Goal: Task Accomplishment & Management: Manage account settings

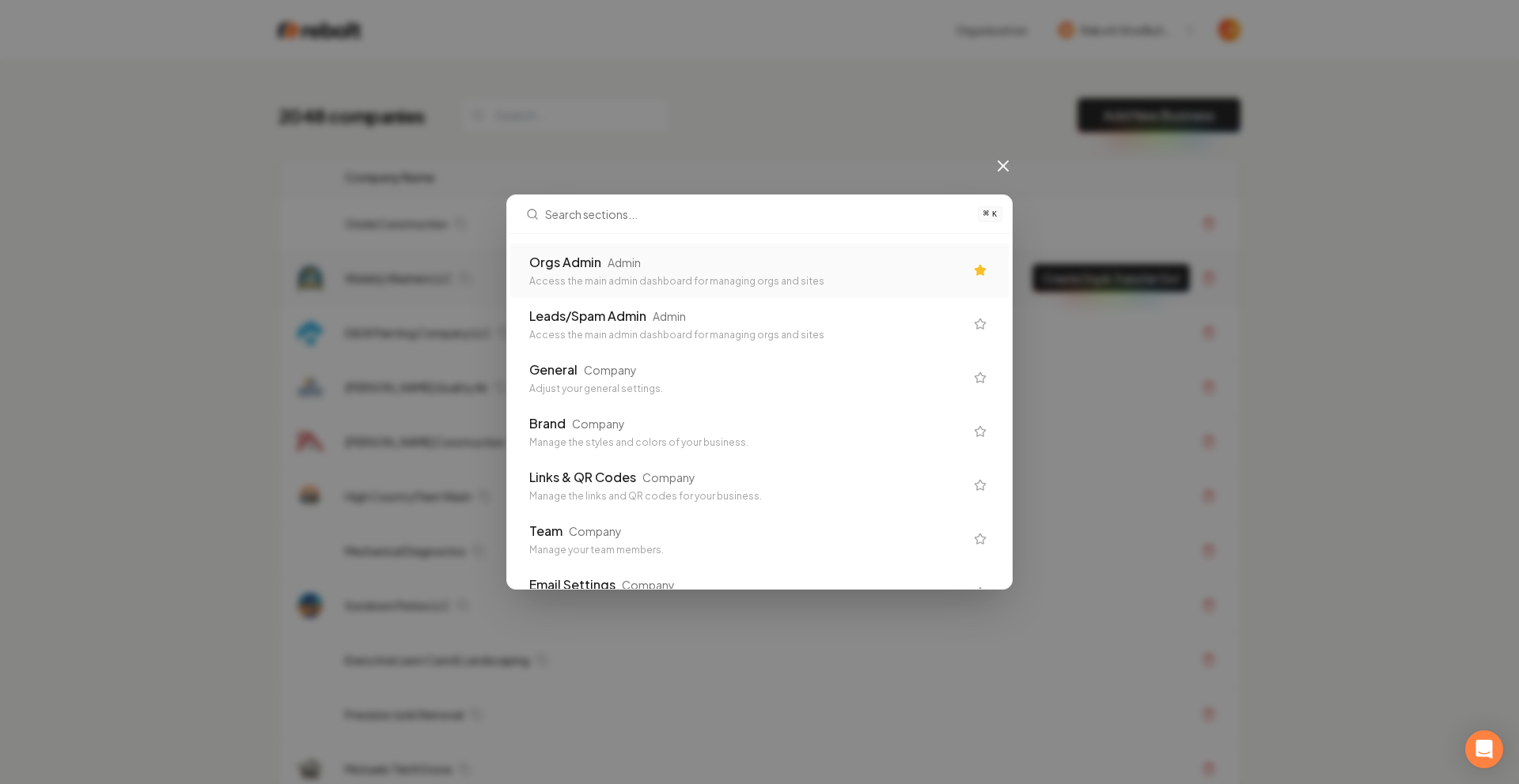
click at [617, 278] on div "Access the main admin dashboard for managing orgs and sites" at bounding box center [747, 282] width 435 height 13
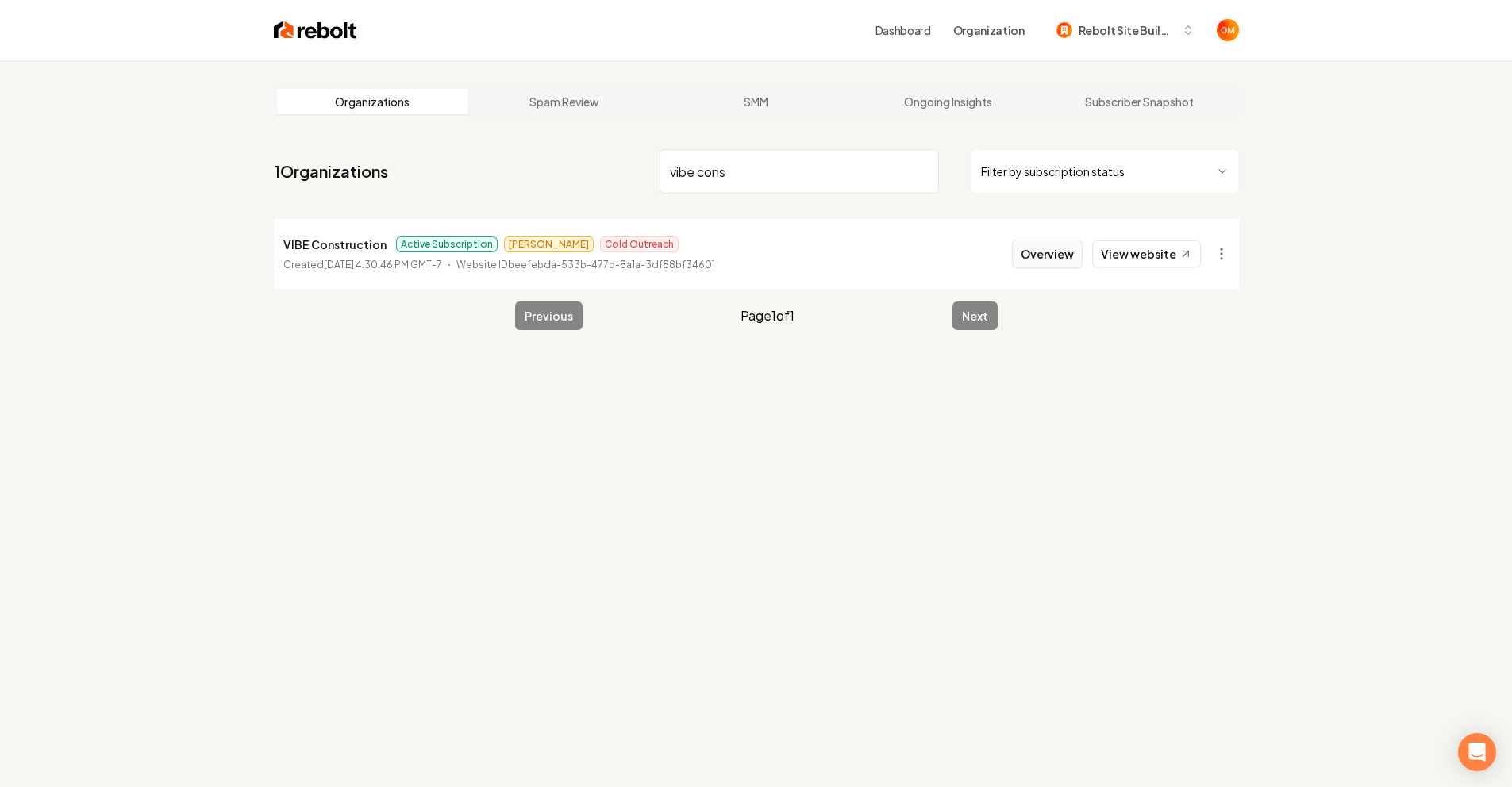
type input "vibe cons"
click at [1043, 251] on button "Overview" at bounding box center [1047, 253] width 71 height 28
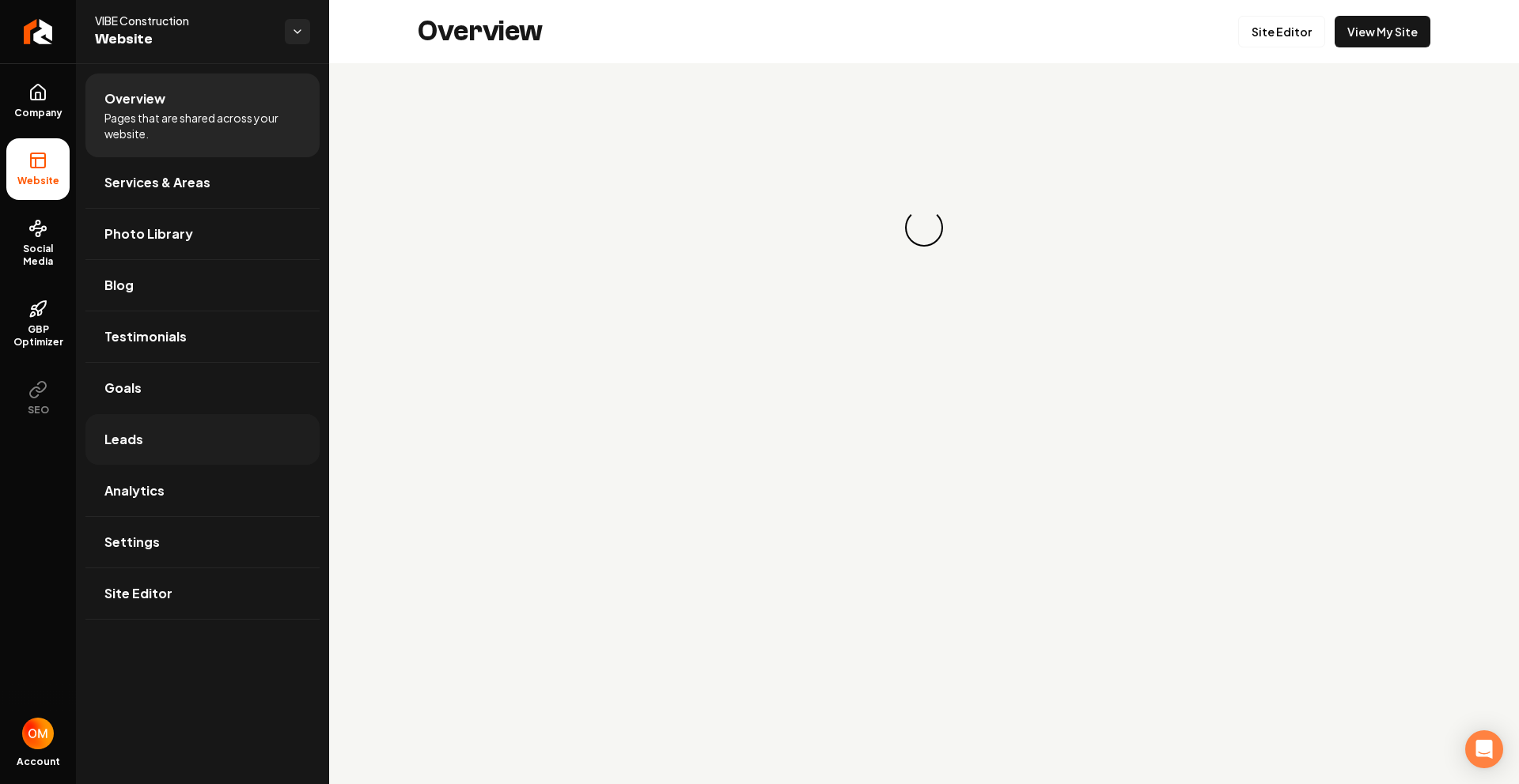
click at [135, 437] on span "Leads" at bounding box center [123, 440] width 39 height 19
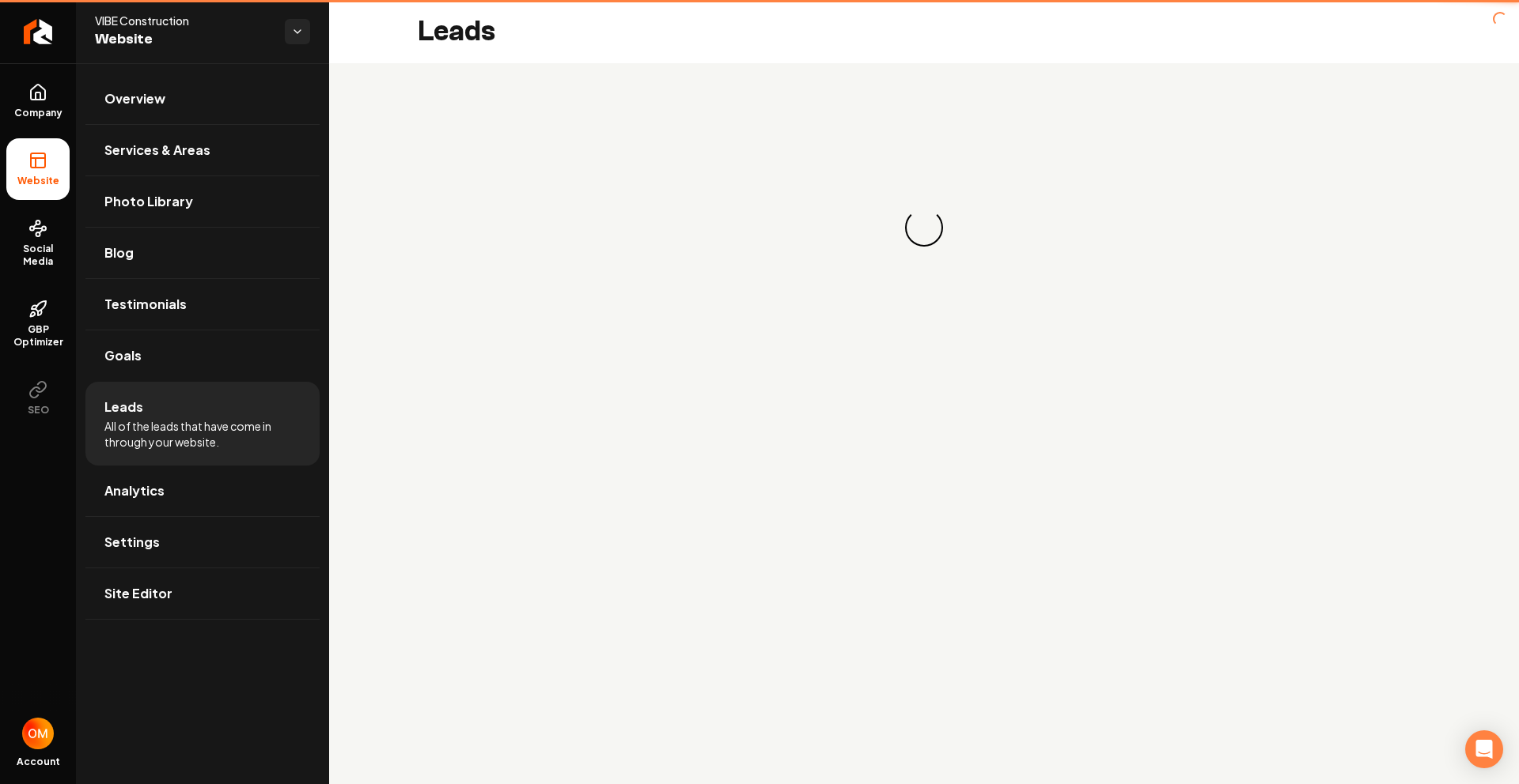
click at [135, 437] on span "All of the leads that have come in through your website." at bounding box center [202, 433] width 196 height 32
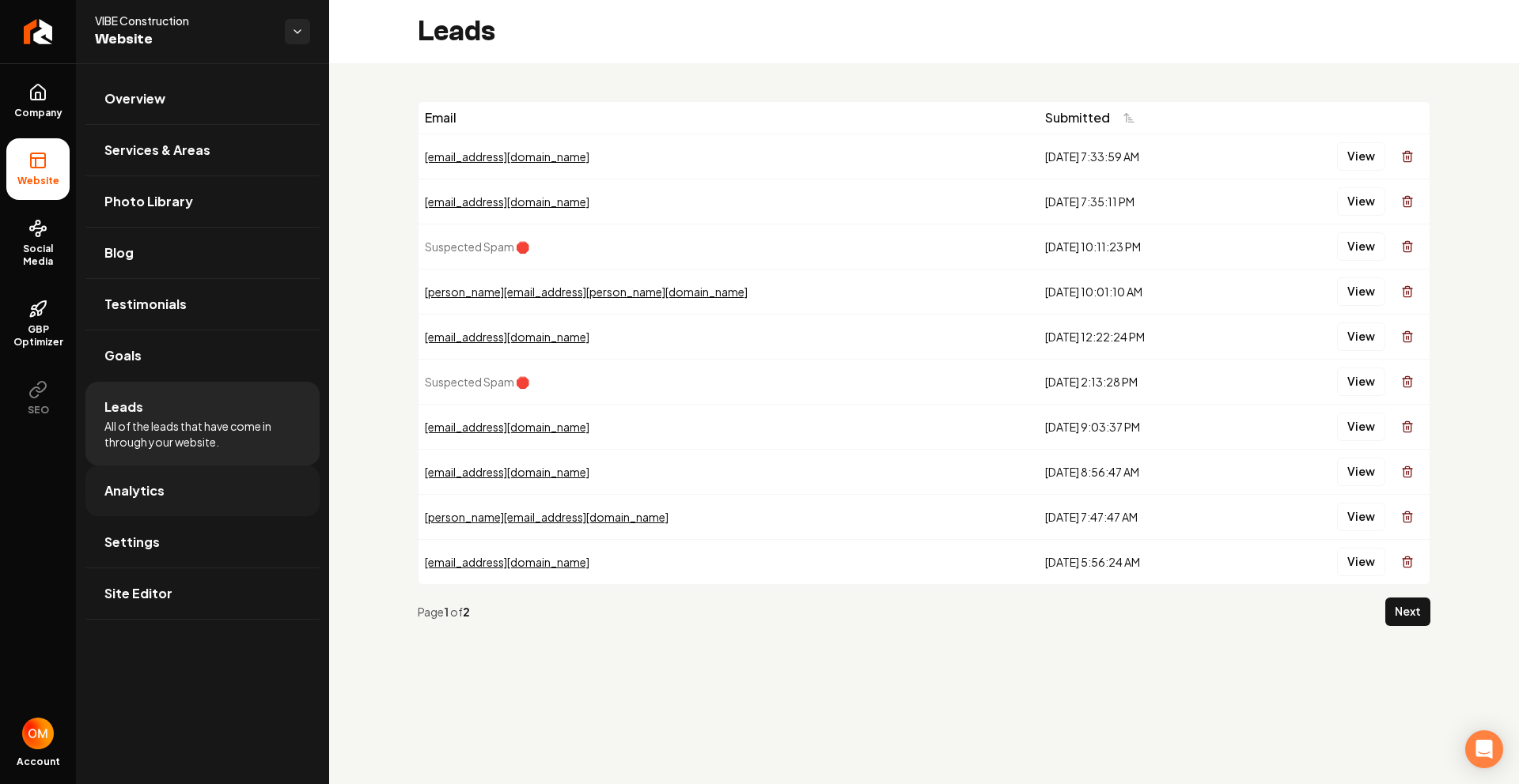
click at [142, 506] on link "Analytics" at bounding box center [202, 491] width 234 height 51
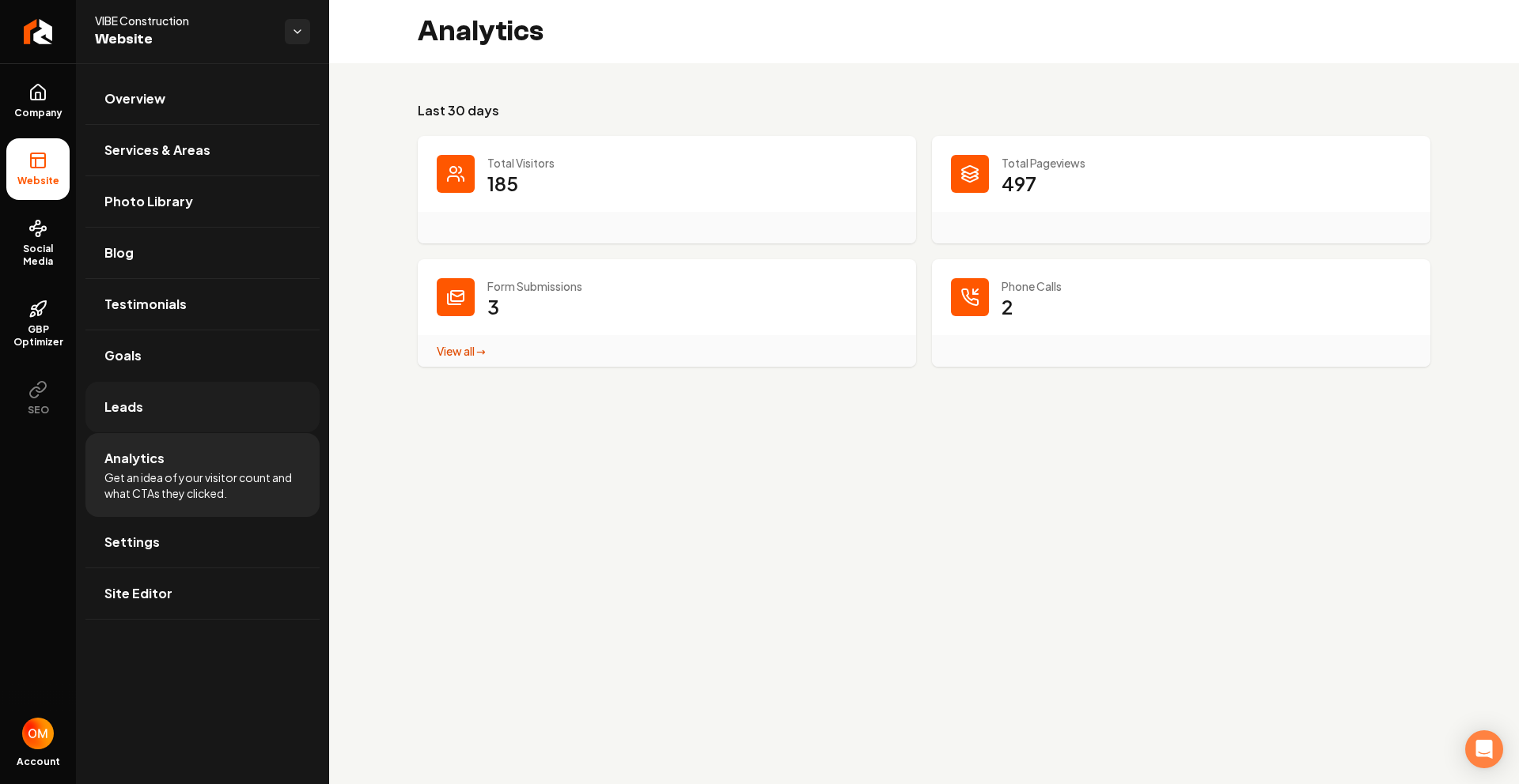
click at [160, 413] on link "Leads" at bounding box center [202, 407] width 234 height 51
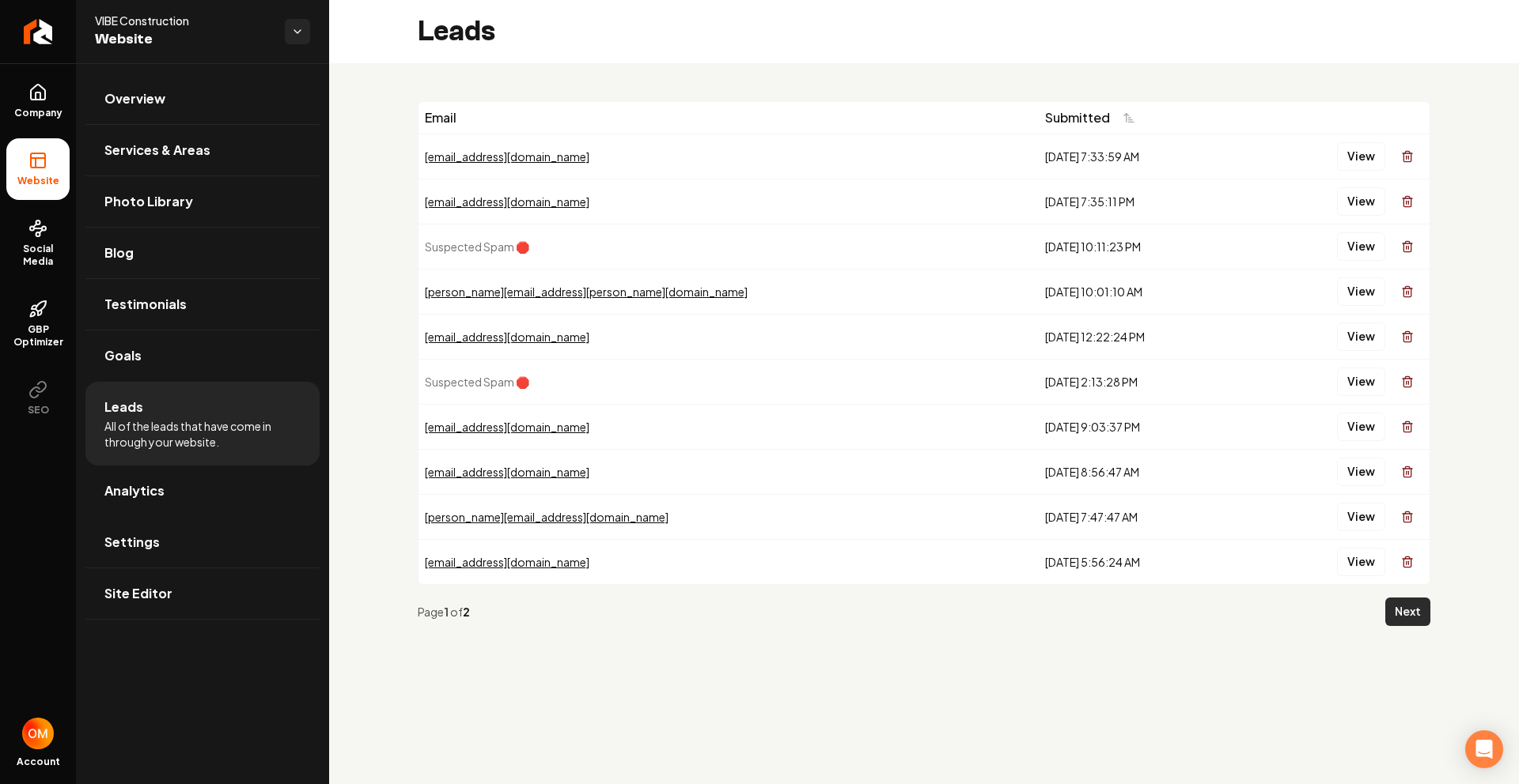
click at [1404, 616] on button "Next" at bounding box center [1408, 612] width 45 height 28
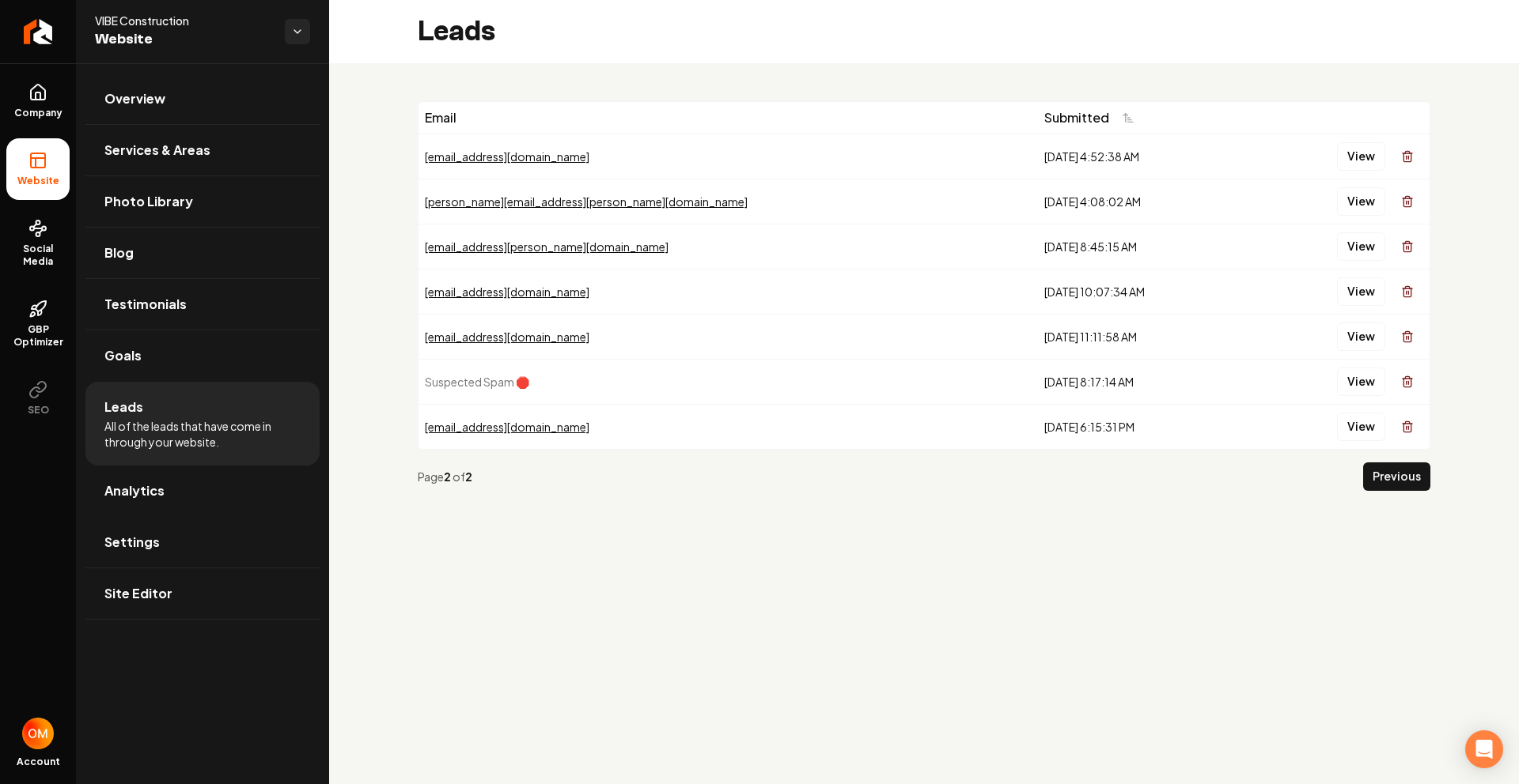
click at [1410, 480] on button "Previous" at bounding box center [1397, 476] width 67 height 28
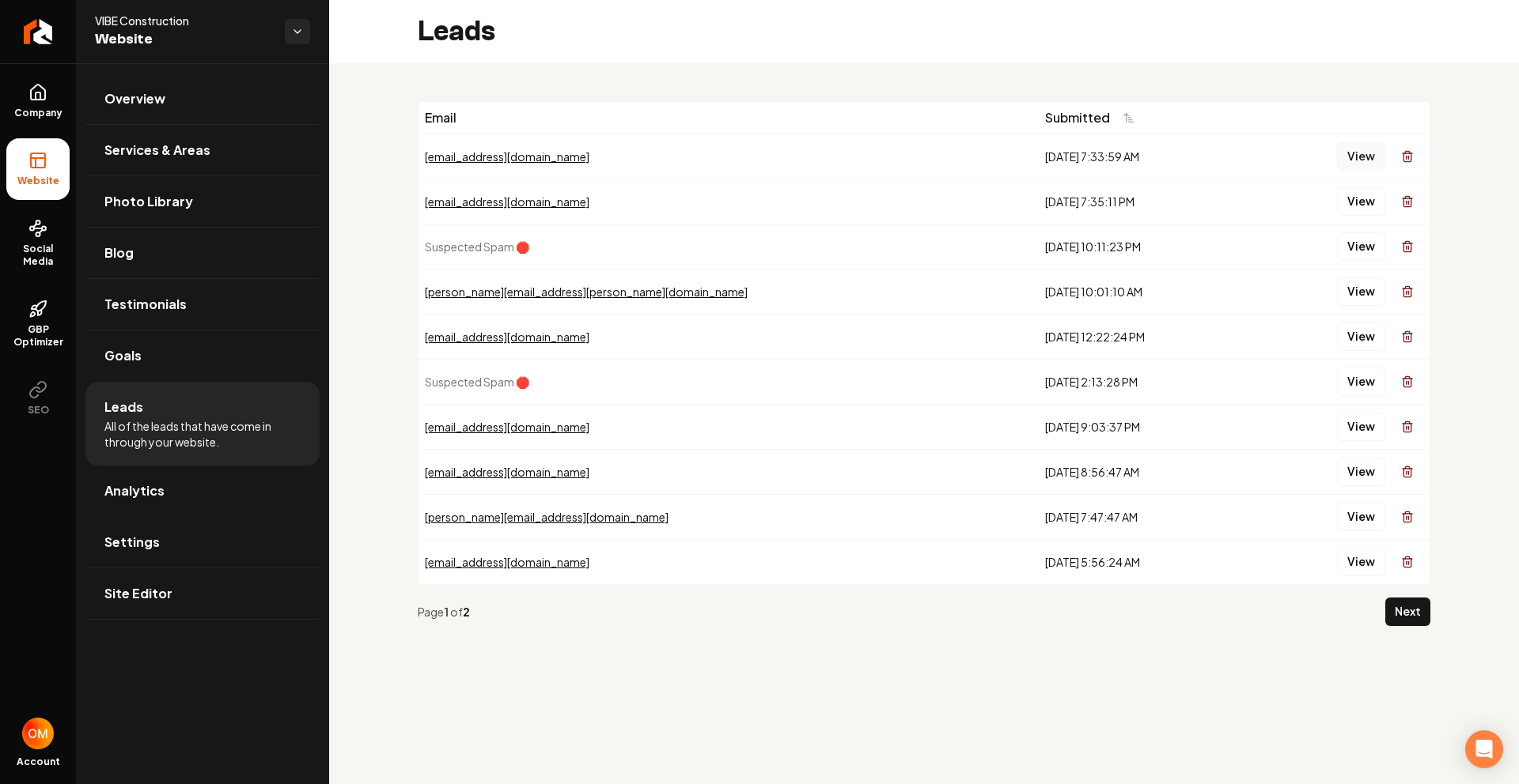
click at [1359, 158] on button "View" at bounding box center [1360, 156] width 48 height 28
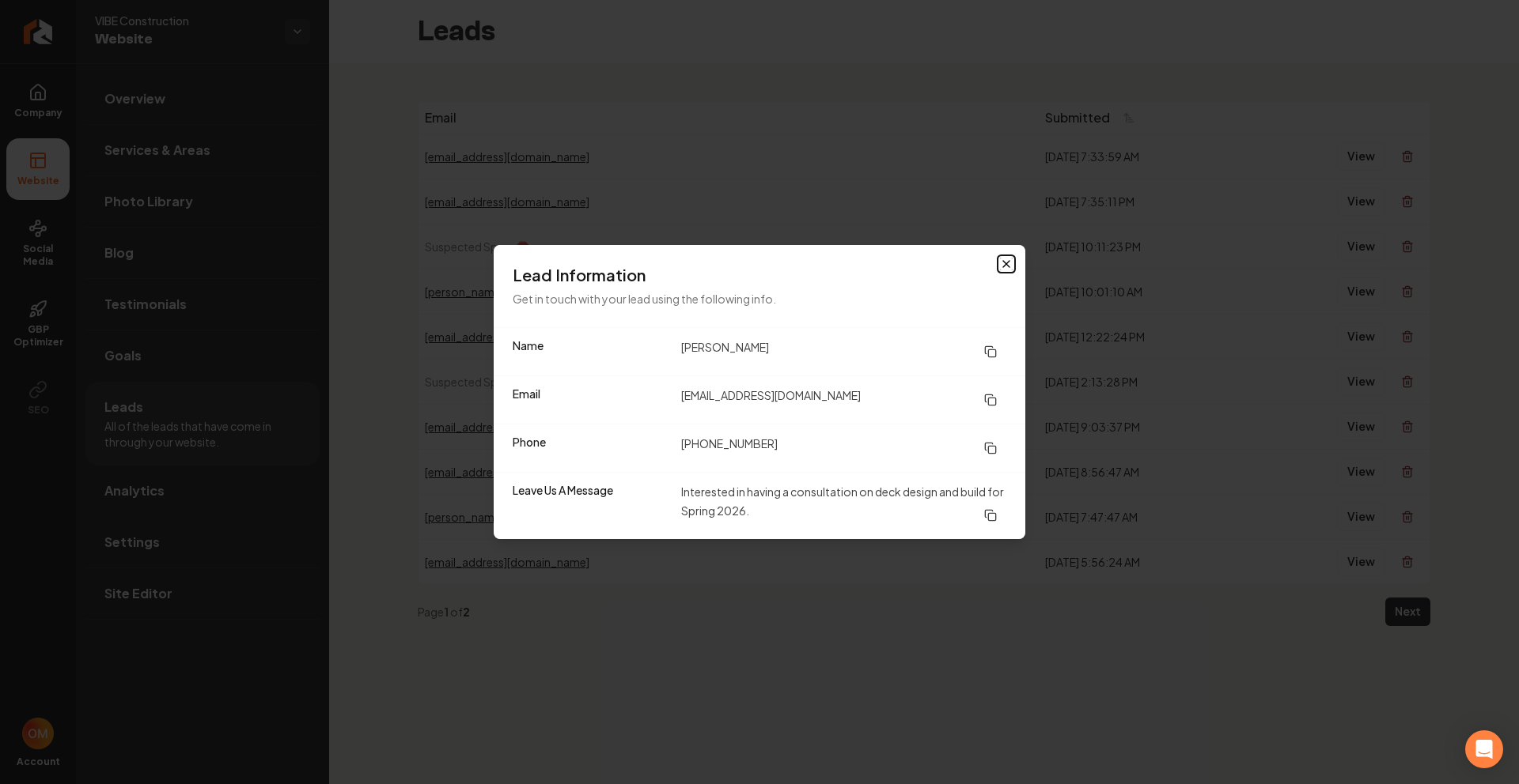
click at [1000, 262] on icon "button" at bounding box center [1007, 264] width 13 height 13
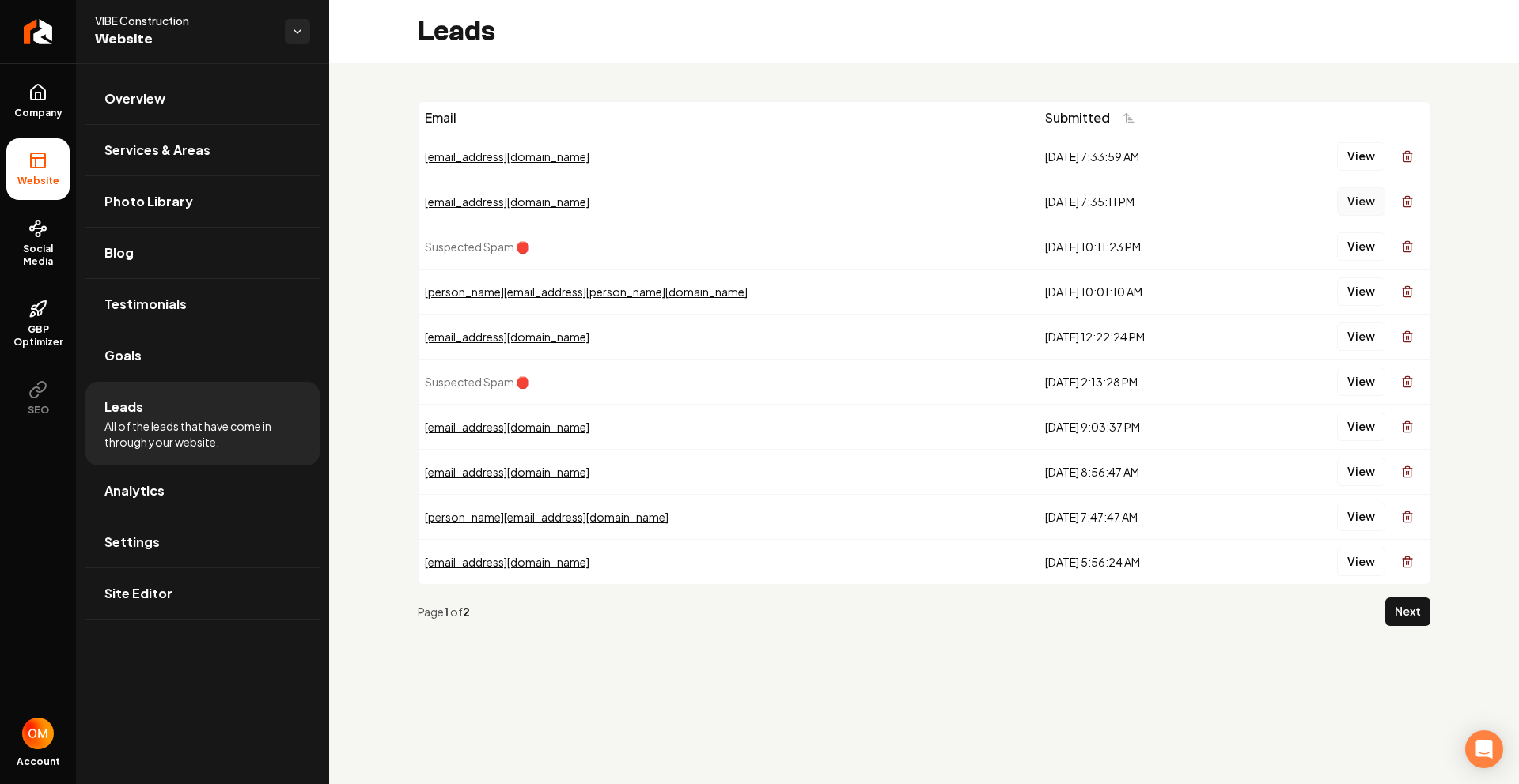
click at [1370, 206] on button "View" at bounding box center [1360, 201] width 48 height 28
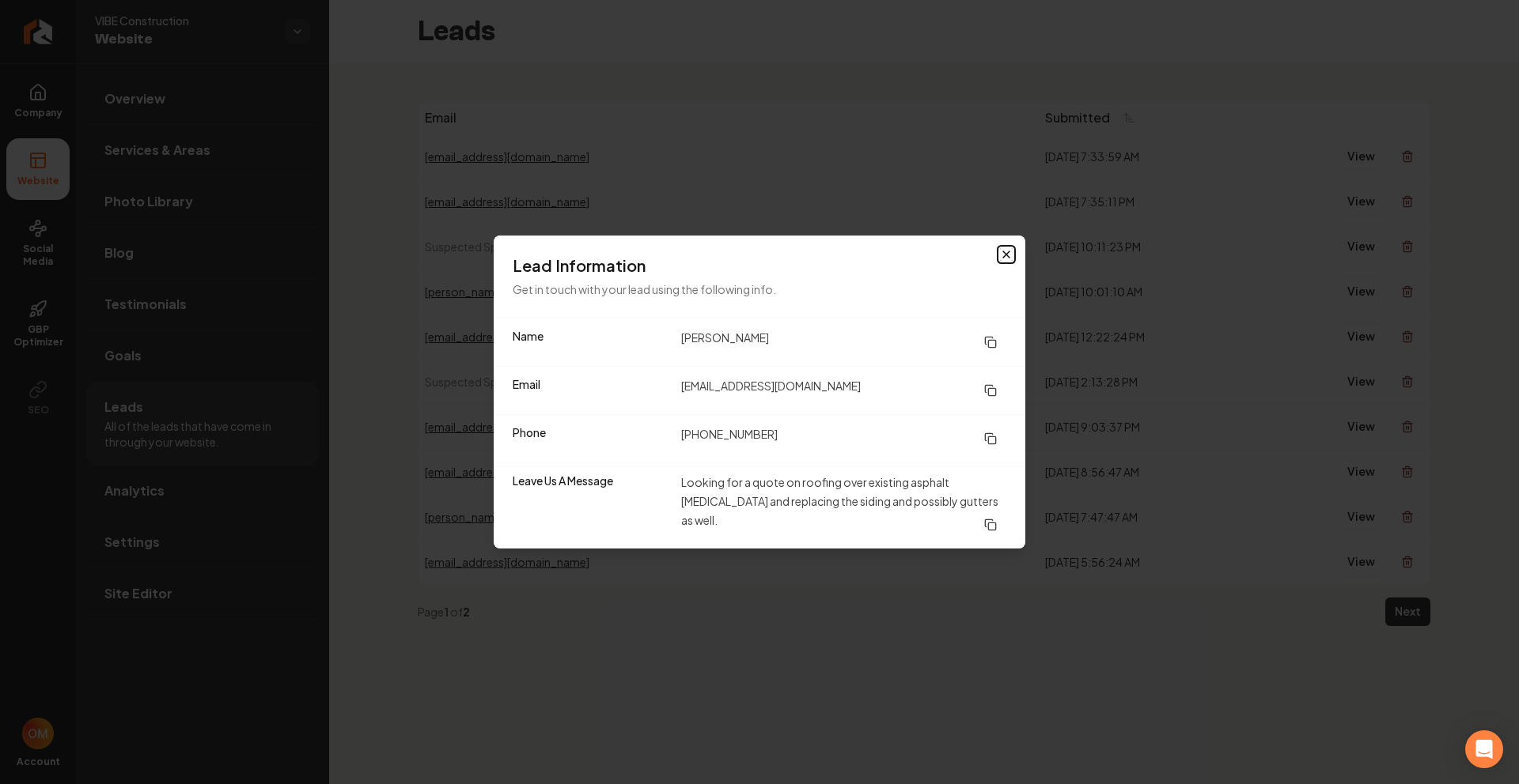
click at [1010, 261] on icon "button" at bounding box center [1007, 255] width 13 height 13
